Goal: Task Accomplishment & Management: Manage account settings

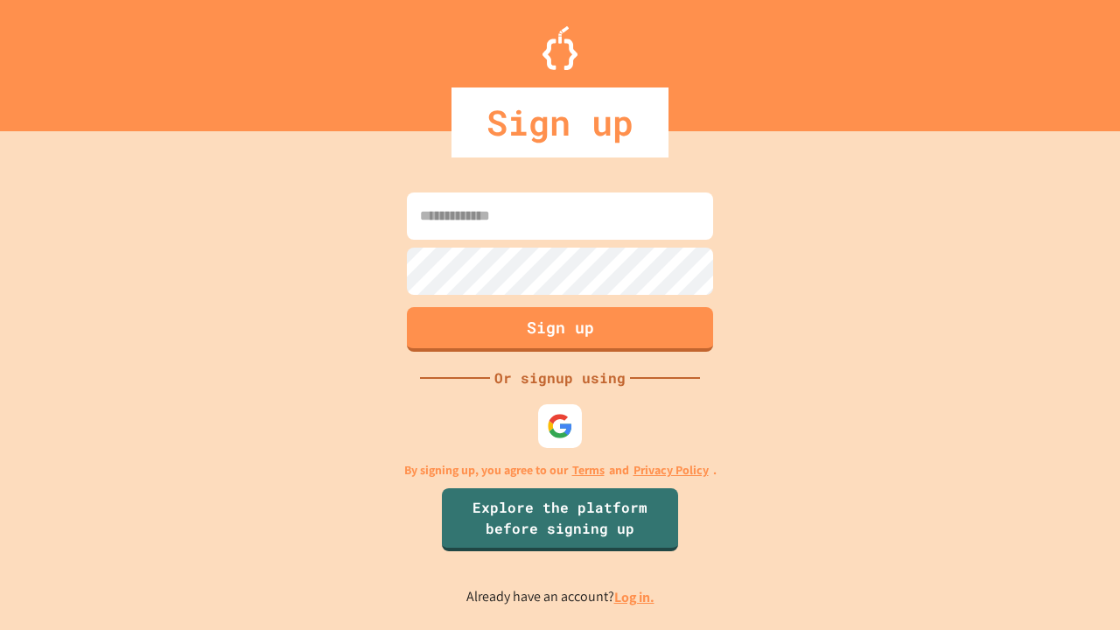
click at [636, 597] on link "Log in." at bounding box center [635, 597] width 40 height 18
